Goal: Navigation & Orientation: Find specific page/section

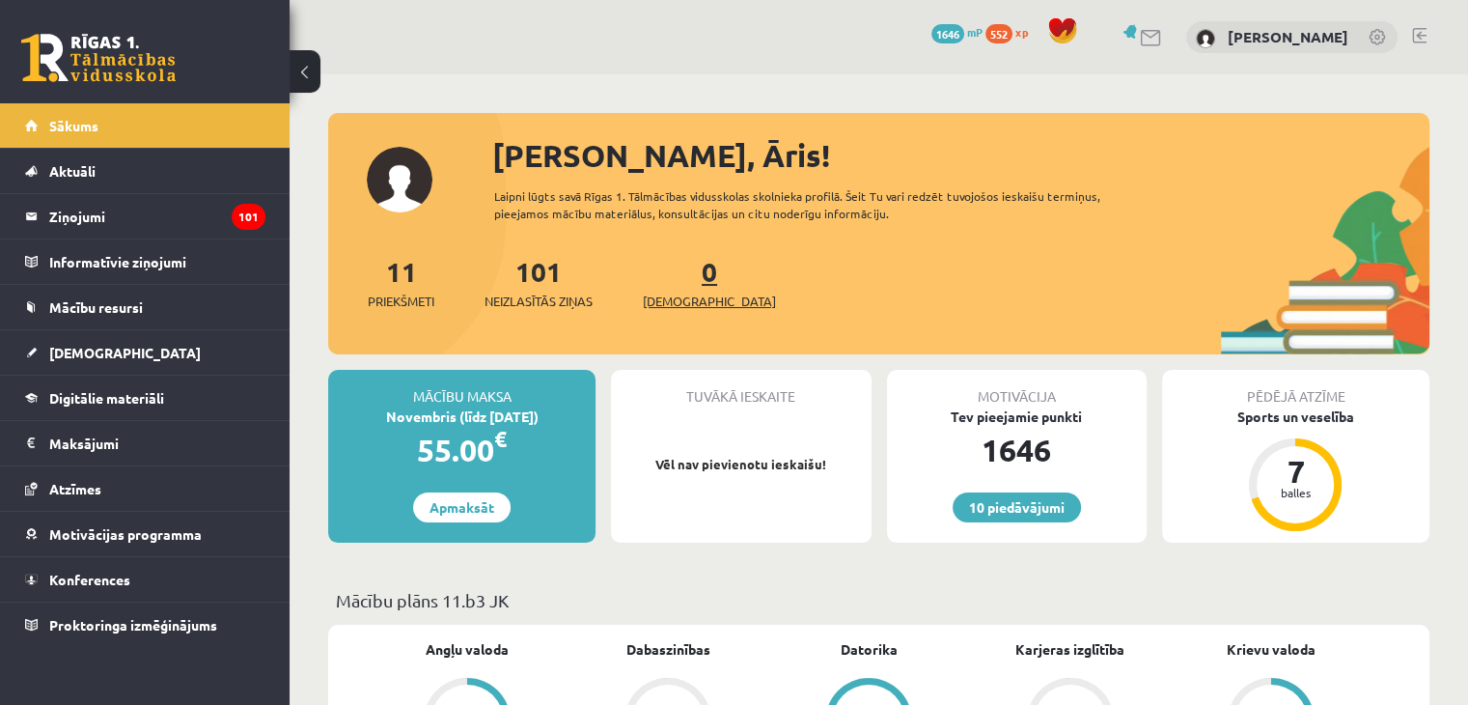
click at [683, 296] on span "[DEMOGRAPHIC_DATA]" at bounding box center [709, 301] width 133 height 19
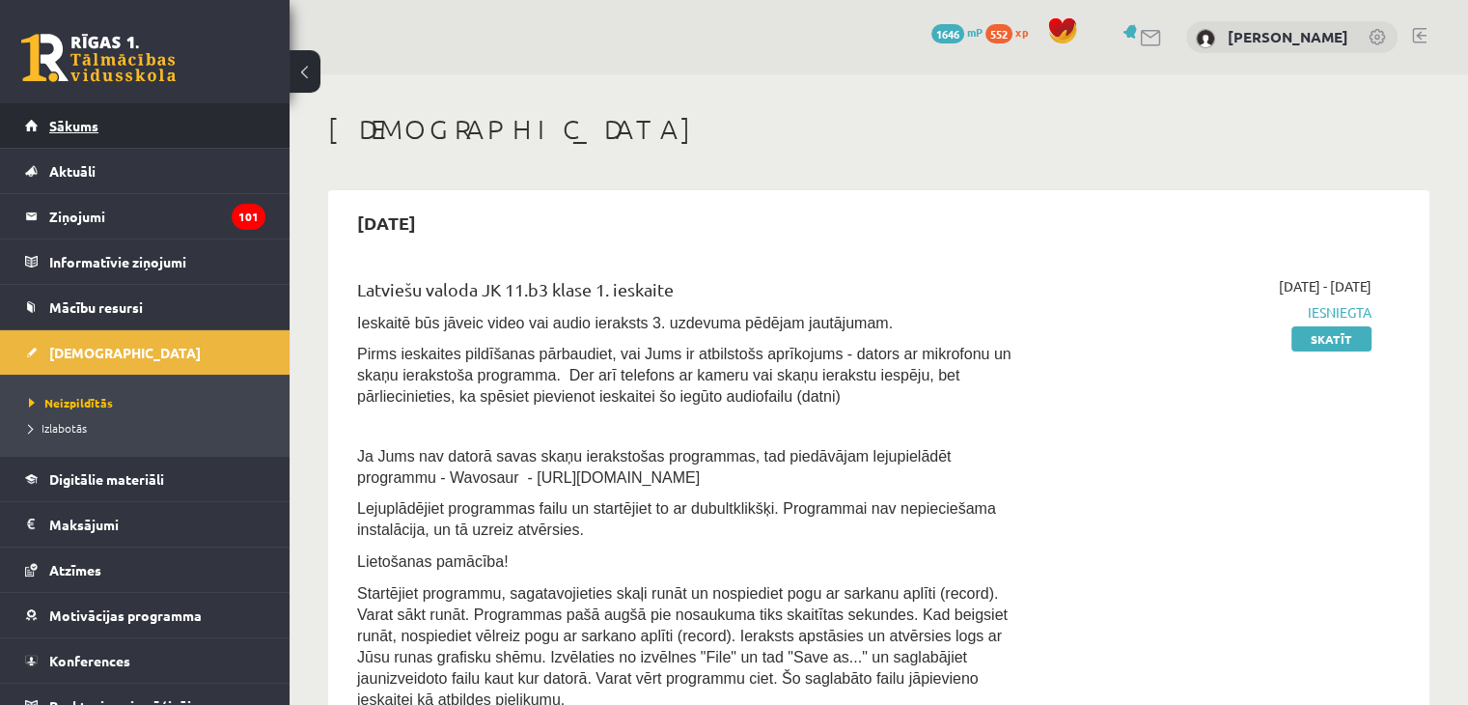
click at [183, 123] on link "Sākums" at bounding box center [145, 125] width 240 height 44
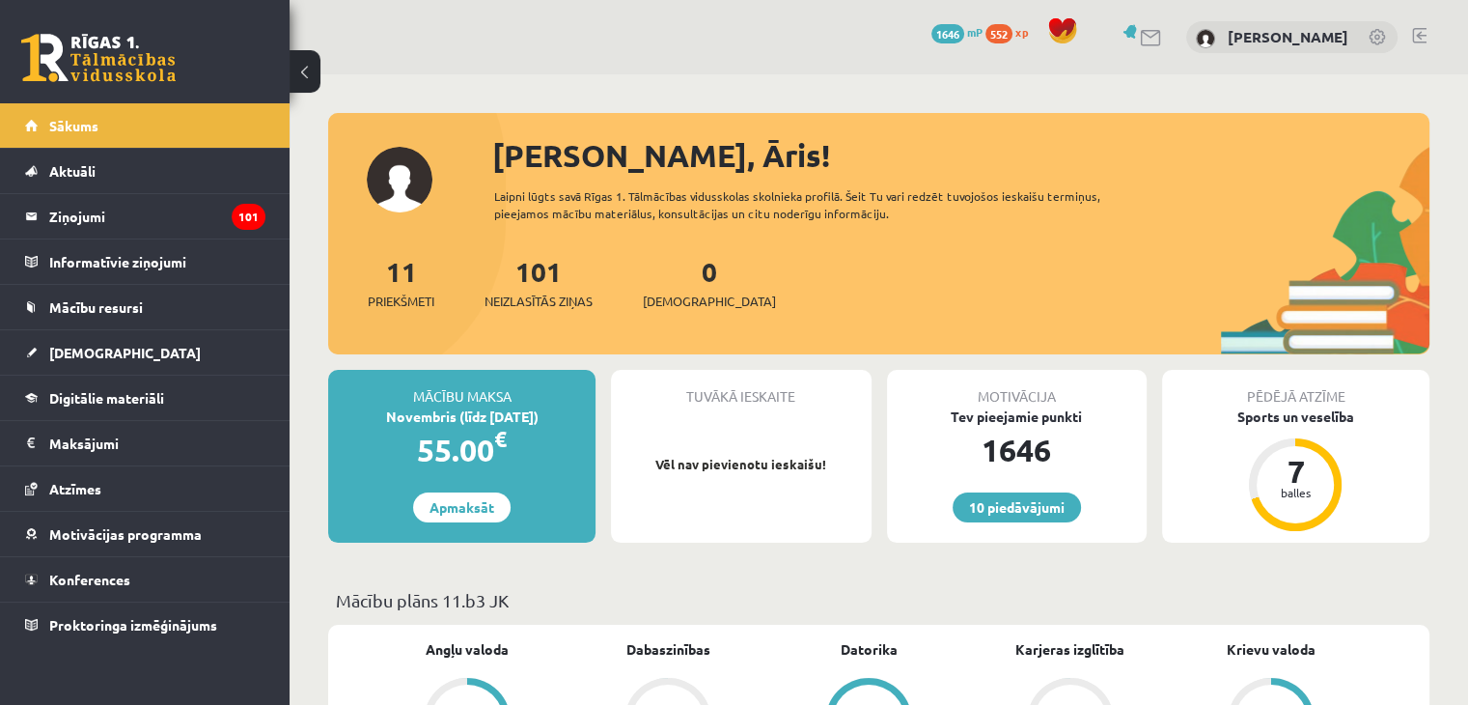
click at [1426, 38] on link at bounding box center [1419, 35] width 14 height 15
